Goal: Task Accomplishment & Management: Manage account settings

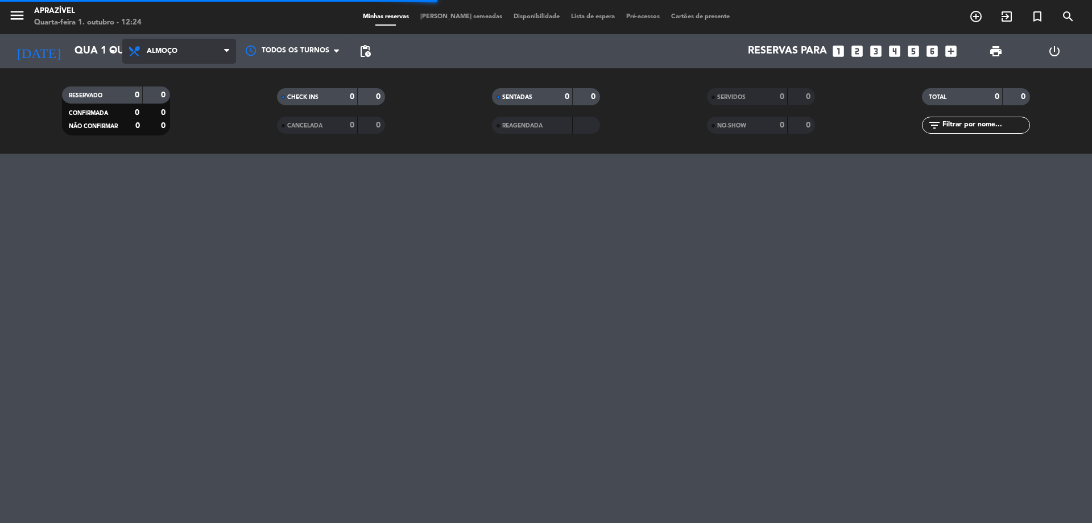
click at [169, 51] on span "Almoço" at bounding box center [162, 51] width 31 height 8
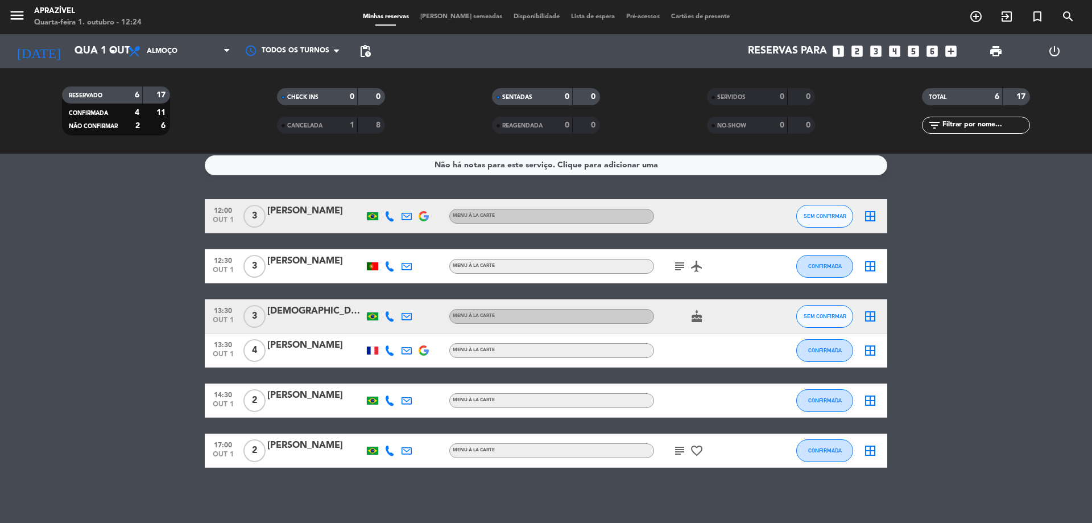
scroll to position [9, 0]
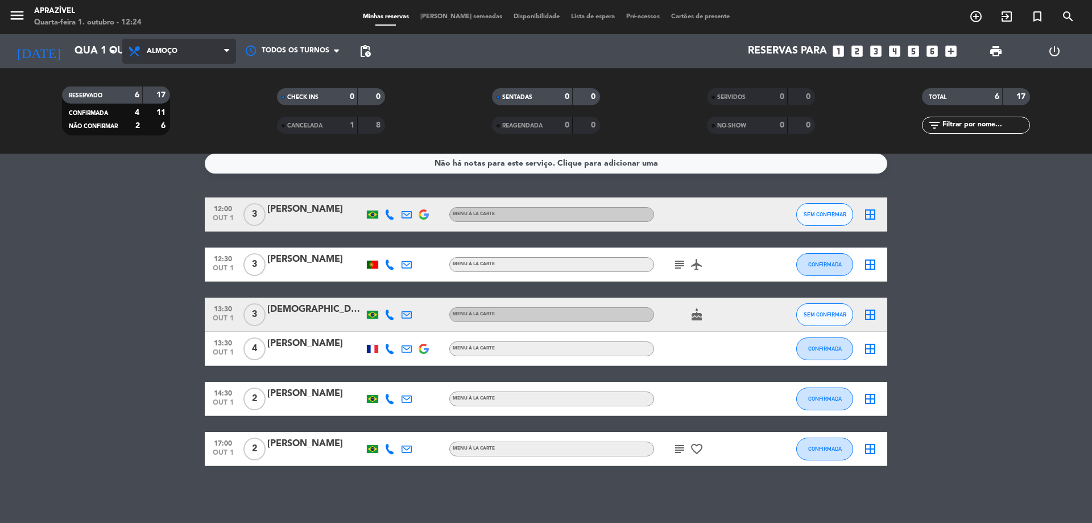
click at [157, 49] on span "Almoço" at bounding box center [162, 51] width 31 height 8
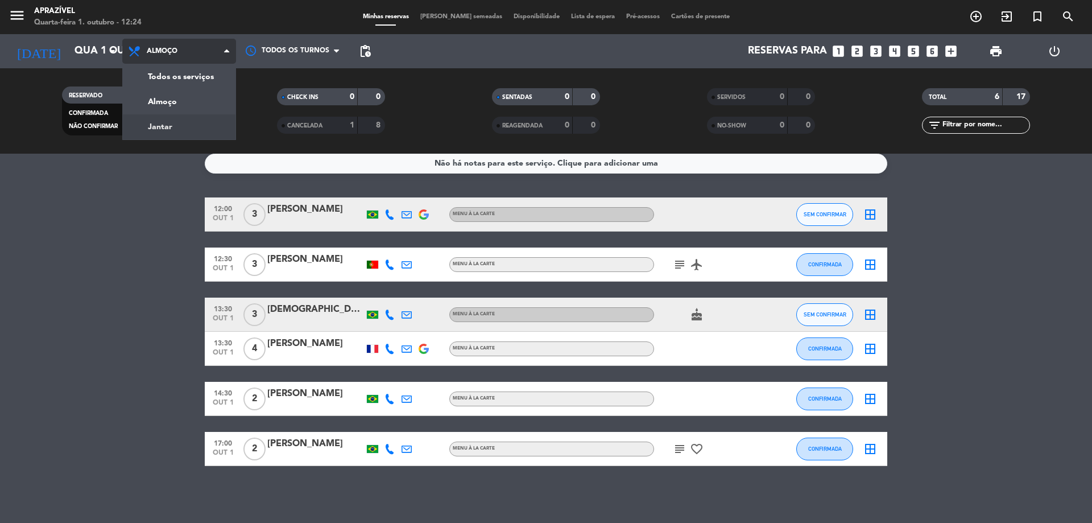
click at [156, 126] on div "menu Aprazível Quarta-feira 1. outubro - 12:24 Minhas reservas Mesas semeadas D…" at bounding box center [546, 77] width 1092 height 154
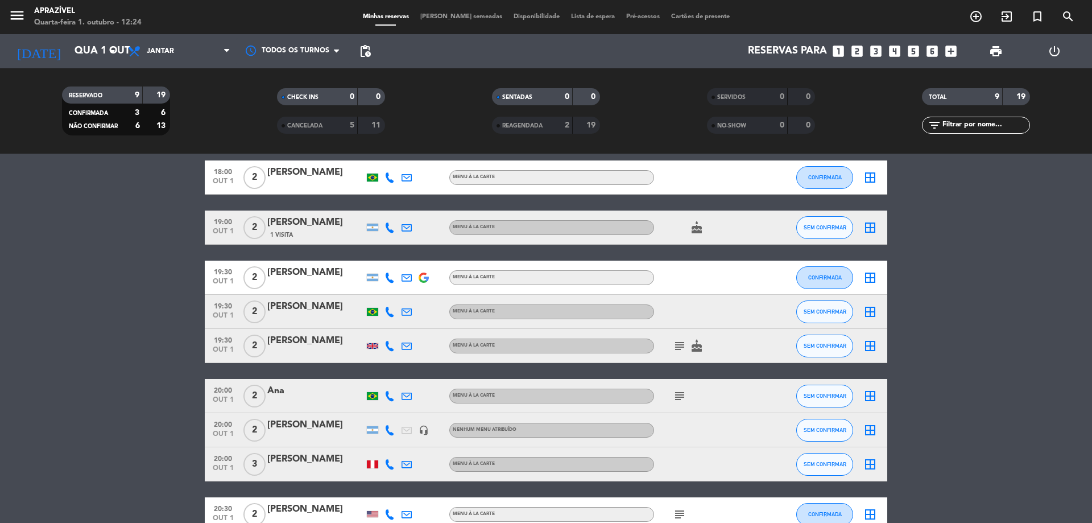
scroll to position [0, 0]
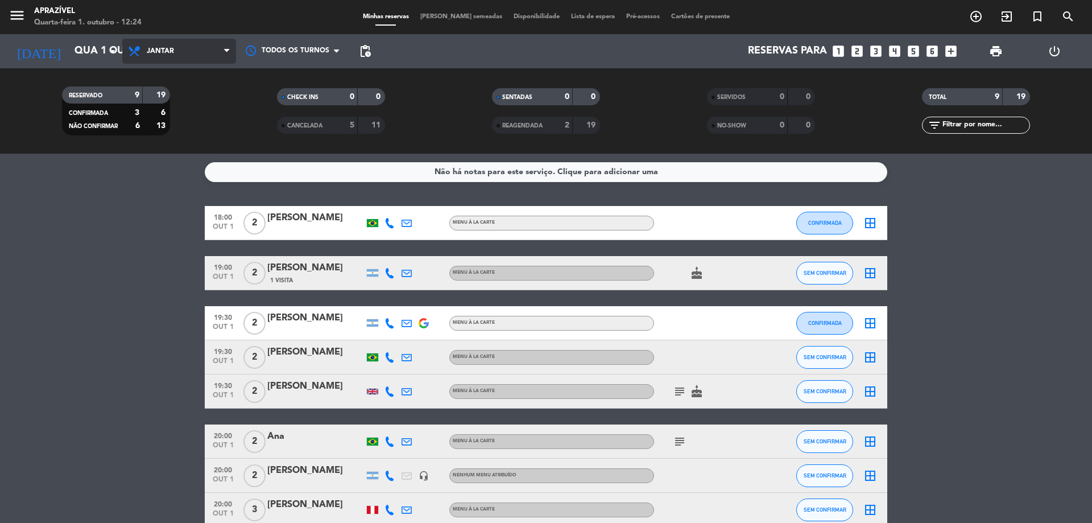
click at [198, 48] on span "Jantar" at bounding box center [179, 51] width 114 height 25
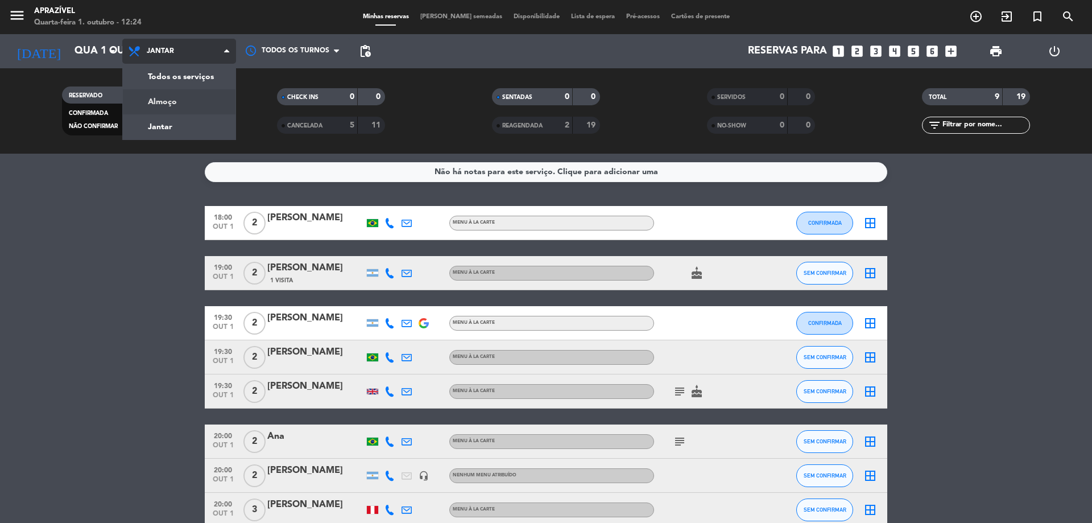
click at [164, 104] on div "menu Aprazível Quarta-feira 1. outubro - 12:24 Minhas reservas Mesas semeadas D…" at bounding box center [546, 77] width 1092 height 154
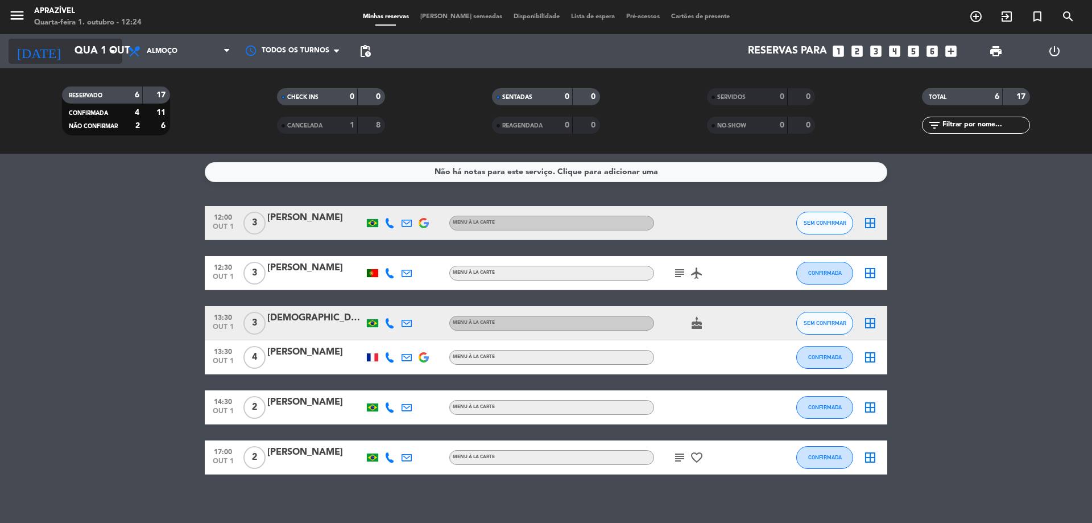
click at [104, 55] on input "Qua 1 out" at bounding box center [135, 51] width 132 height 23
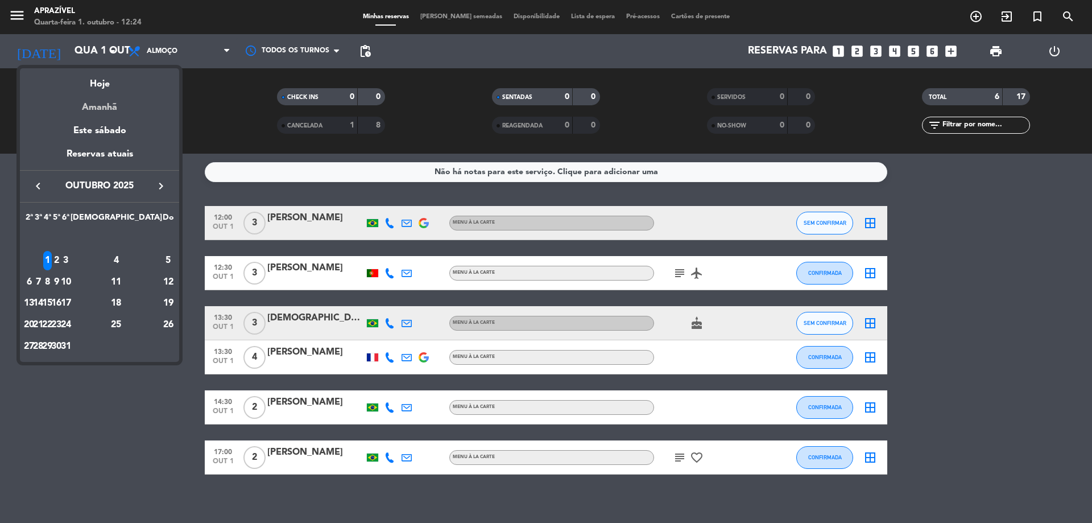
click at [103, 105] on div "Amanhã" at bounding box center [99, 103] width 159 height 23
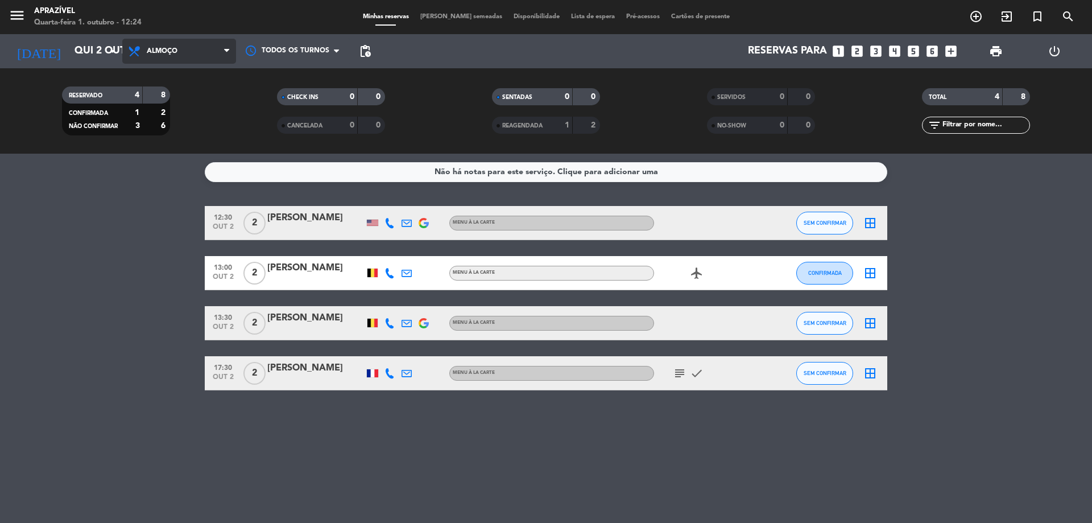
click at [169, 56] on span "Almoço" at bounding box center [179, 51] width 114 height 25
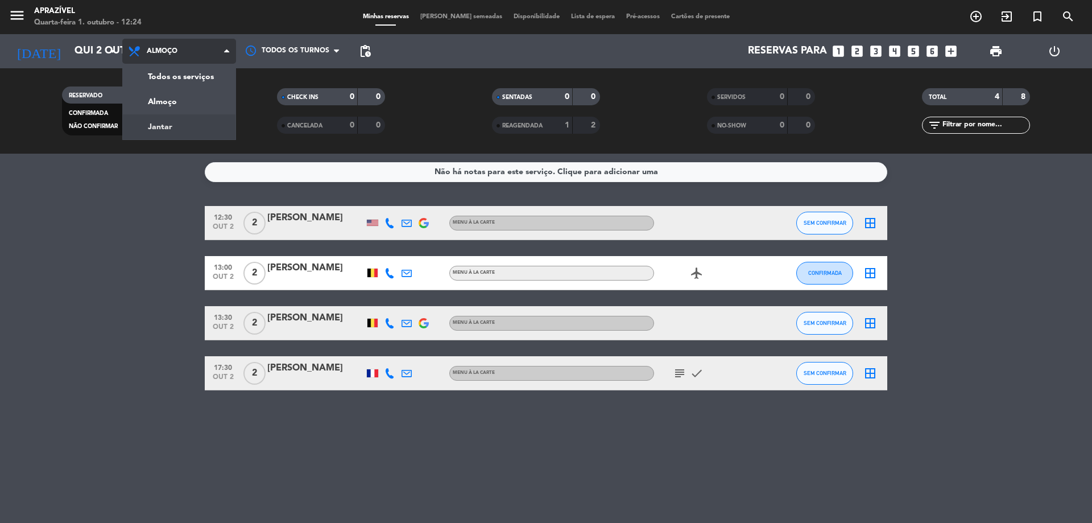
click at [173, 129] on div "menu Aprazível Quarta-feira 1. outubro - 12:24 Minhas reservas Mesas semeadas D…" at bounding box center [546, 77] width 1092 height 154
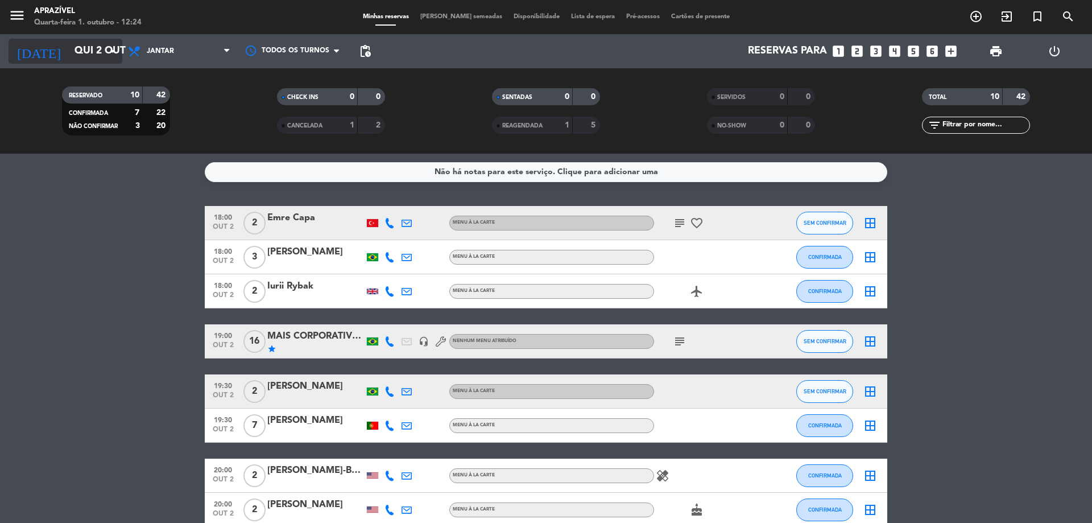
click at [97, 49] on input "Qui 2 out" at bounding box center [135, 51] width 132 height 23
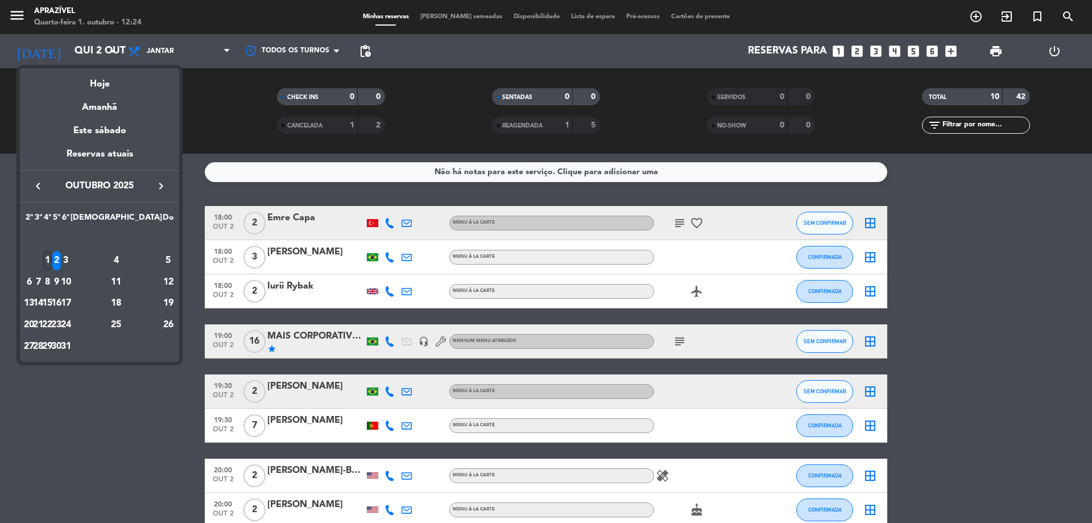
click at [52, 263] on div "1" at bounding box center [47, 260] width 9 height 19
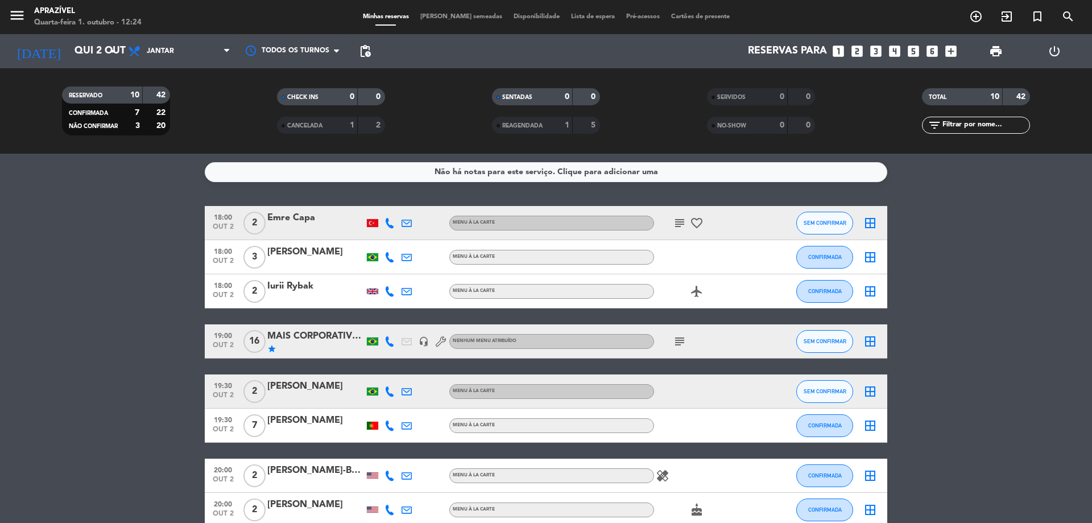
type input "Qua 1 out"
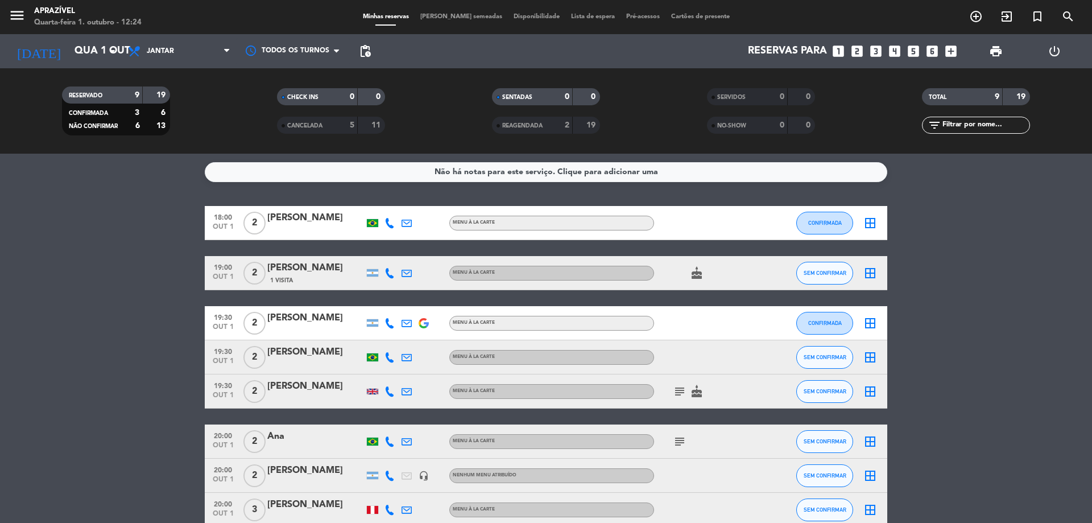
scroll to position [57, 0]
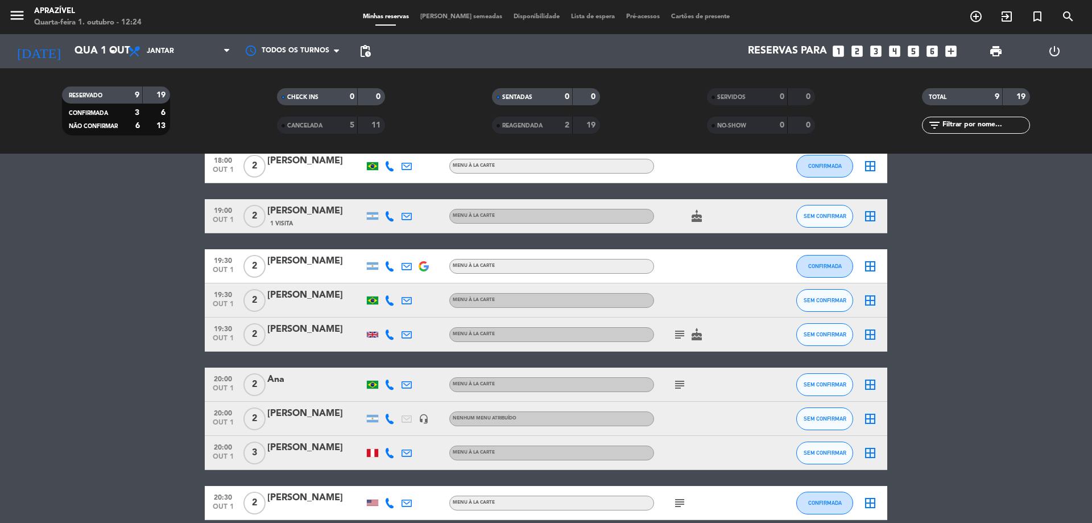
click at [295, 326] on div "[PERSON_NAME]" at bounding box center [315, 329] width 97 height 15
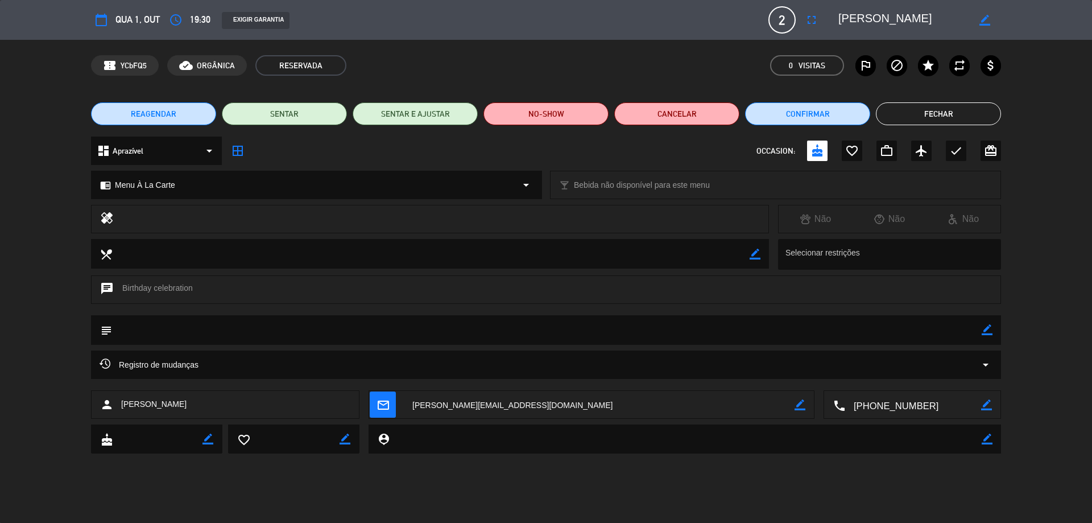
type input "[EMAIL_ADDRESS][DOMAIN_NAME]"
click at [896, 103] on button "Fechar" at bounding box center [938, 113] width 125 height 23
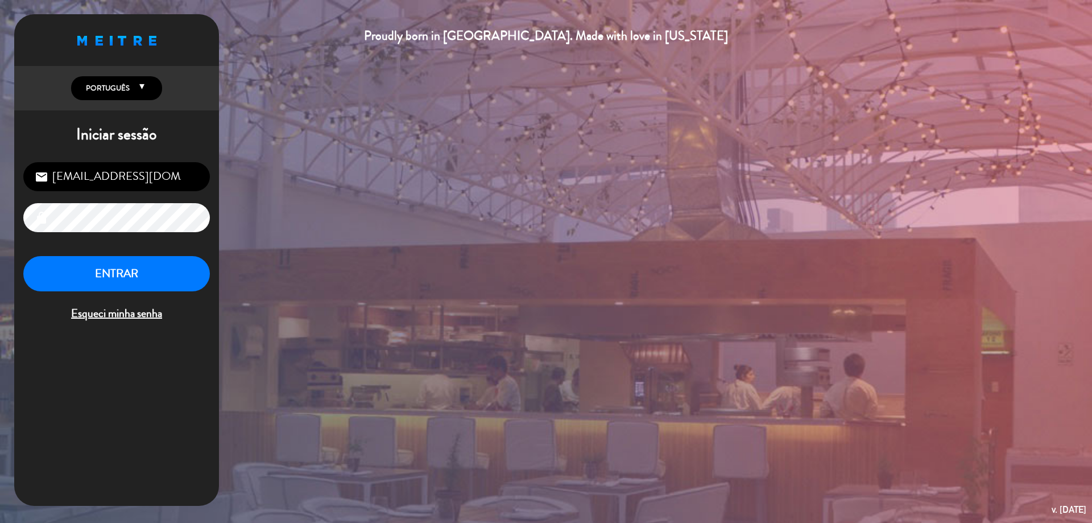
click at [335, 113] on div "Proudly born in [GEOGRAPHIC_DATA]. Made with love in [US_STATE] English Español…" at bounding box center [546, 261] width 1092 height 523
